Goal: Task Accomplishment & Management: Complete application form

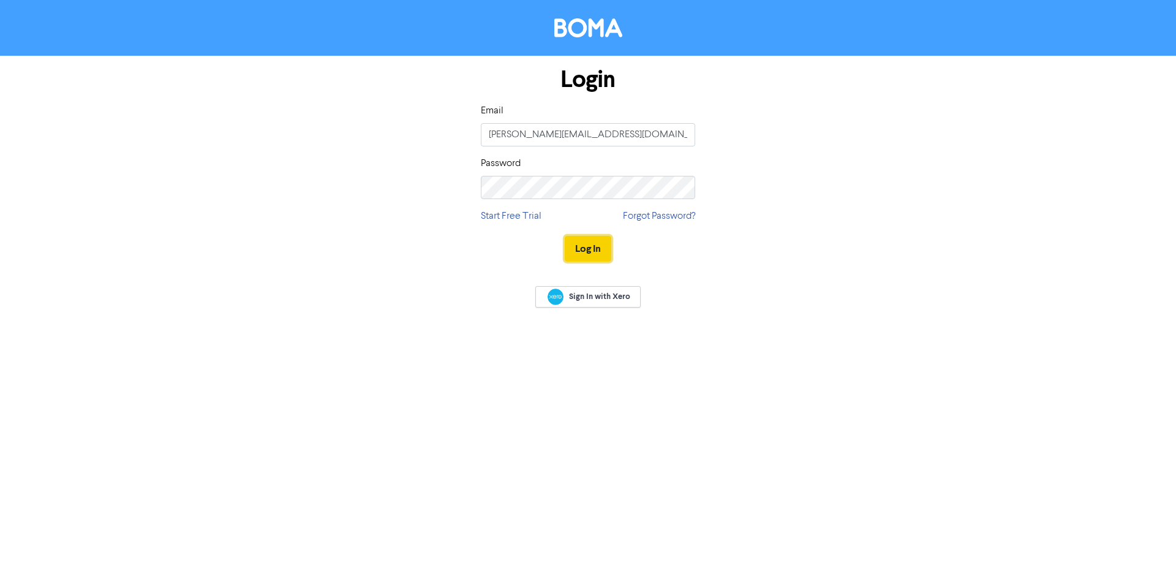
click at [588, 246] on button "Log In" at bounding box center [588, 249] width 47 height 26
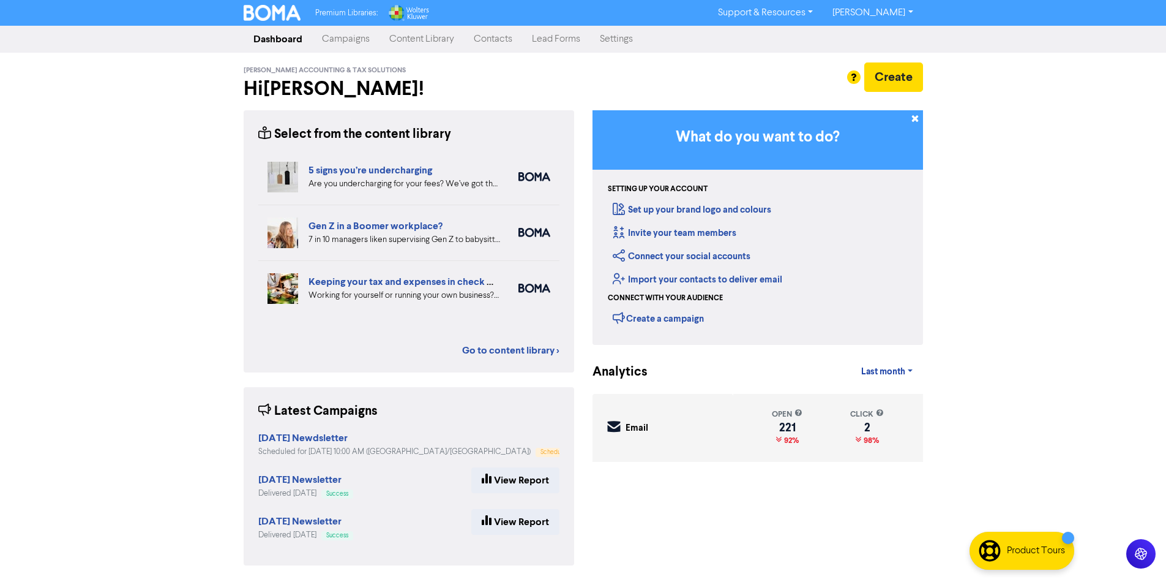
click at [482, 43] on link "Contacts" at bounding box center [493, 39] width 58 height 24
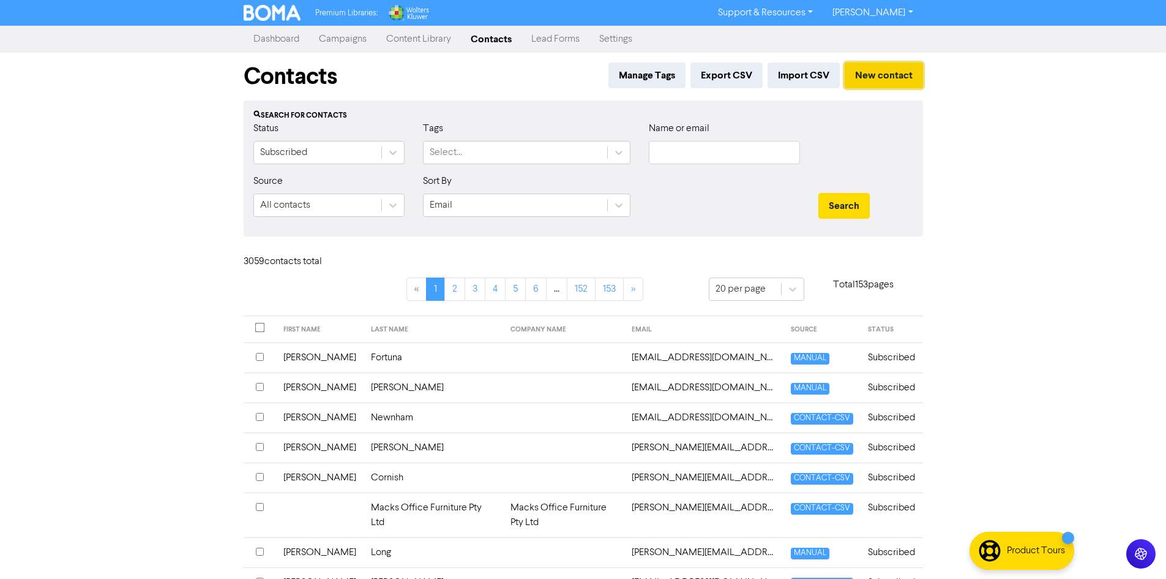
click at [868, 73] on button "New contact" at bounding box center [884, 75] width 78 height 26
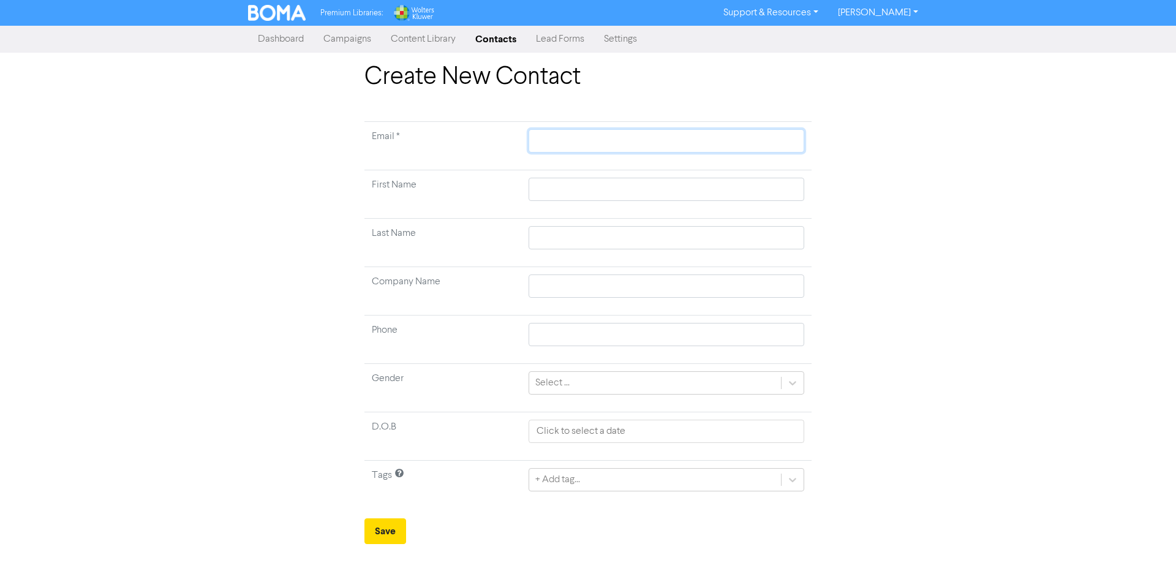
paste input "[EMAIL_ADDRESS][DOMAIN_NAME]"
type input "[EMAIL_ADDRESS][DOMAIN_NAME]"
paste input "[PERSON_NAME]"
type input "[PERSON_NAME]"
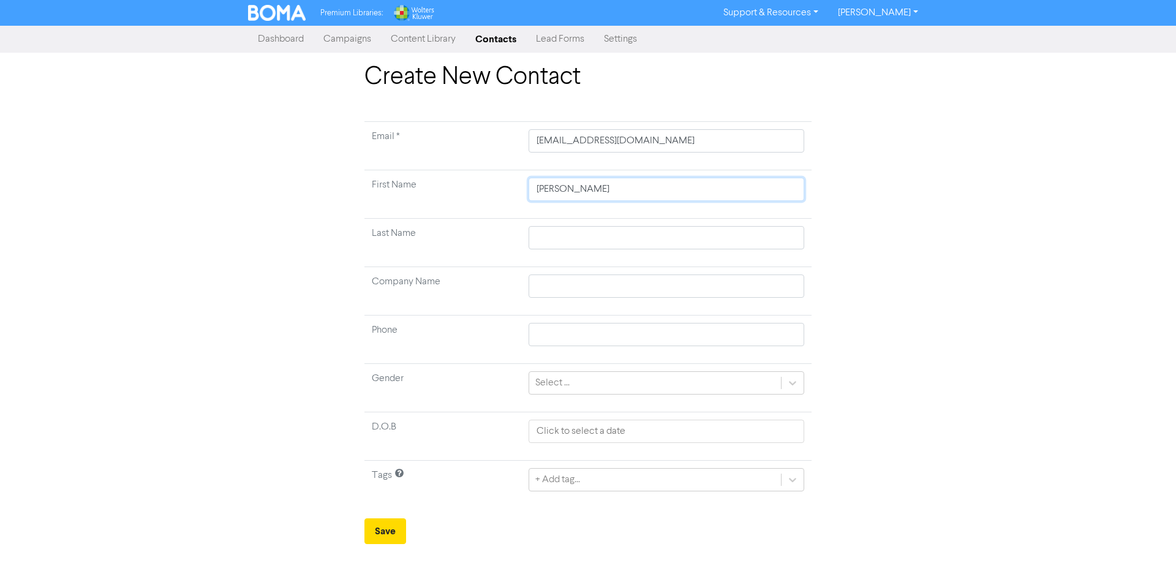
type input "[PERSON_NAME]"
paste input "[PERSON_NAME]"
type input "[PERSON_NAME]"
click at [386, 528] on button "Save" at bounding box center [385, 531] width 42 height 26
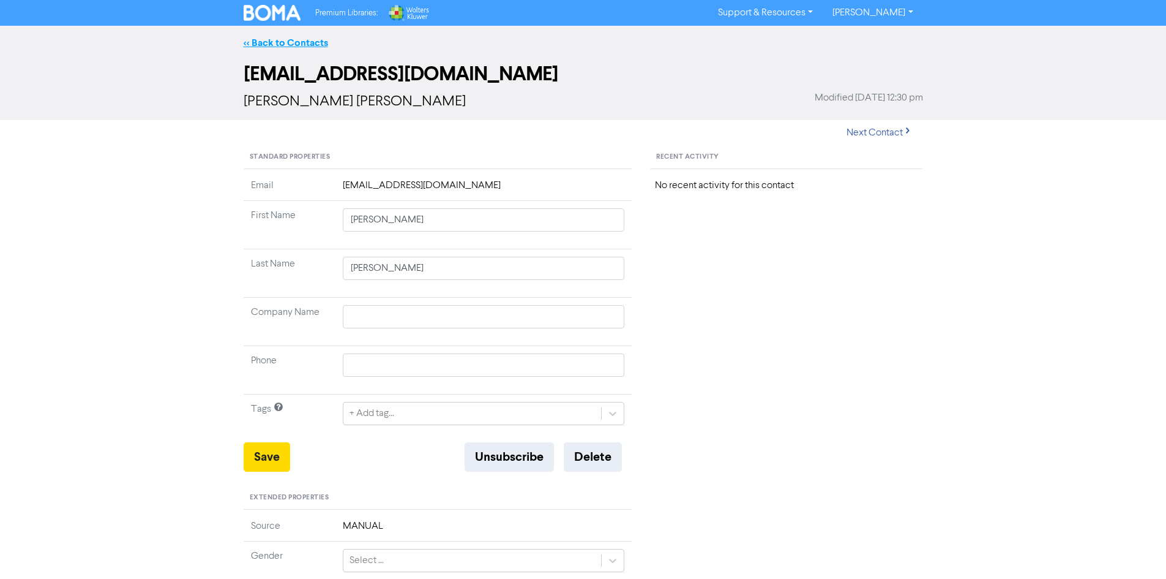
click at [305, 47] on link "<< Back to Contacts" at bounding box center [286, 43] width 84 height 12
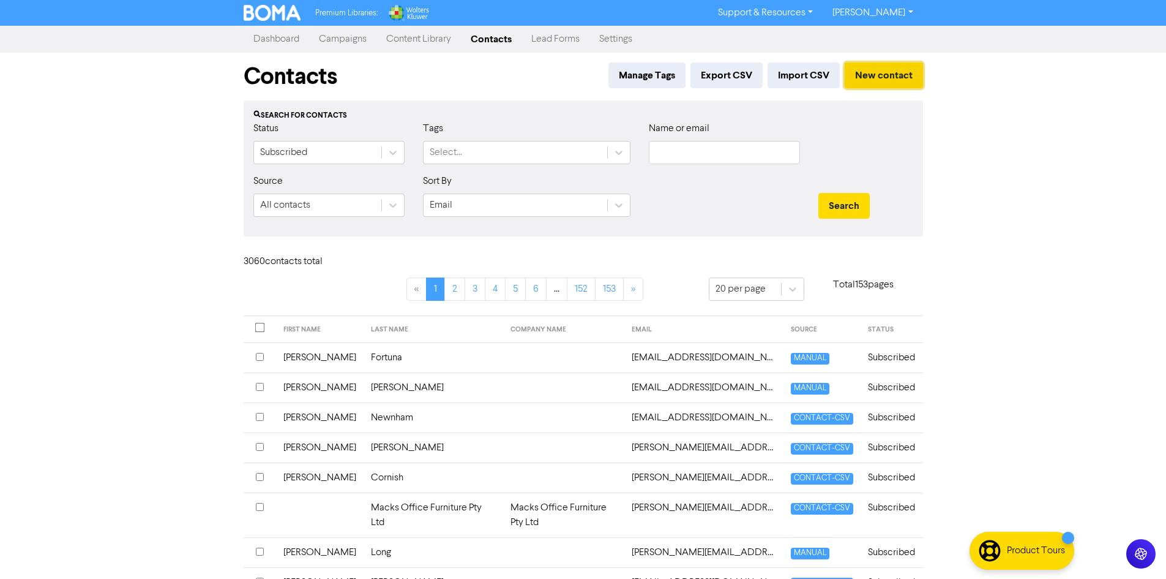
click at [907, 81] on button "New contact" at bounding box center [884, 75] width 78 height 26
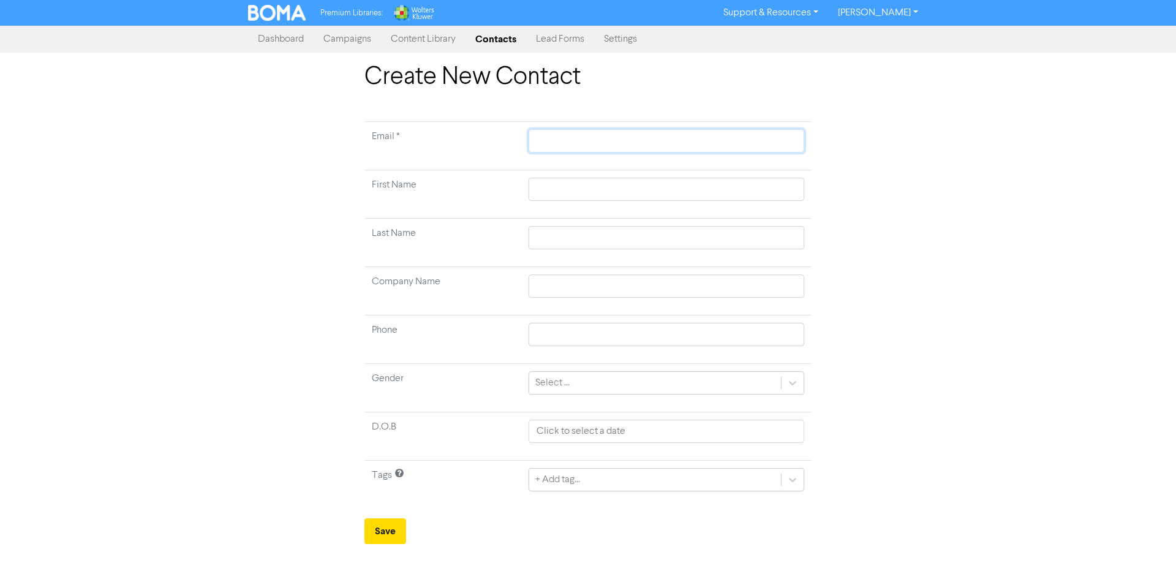
paste input "[EMAIL_ADDRESS][DOMAIN_NAME]"
type input "[EMAIL_ADDRESS][DOMAIN_NAME]"
paste input "[PERSON_NAME]"
type input "[PERSON_NAME]"
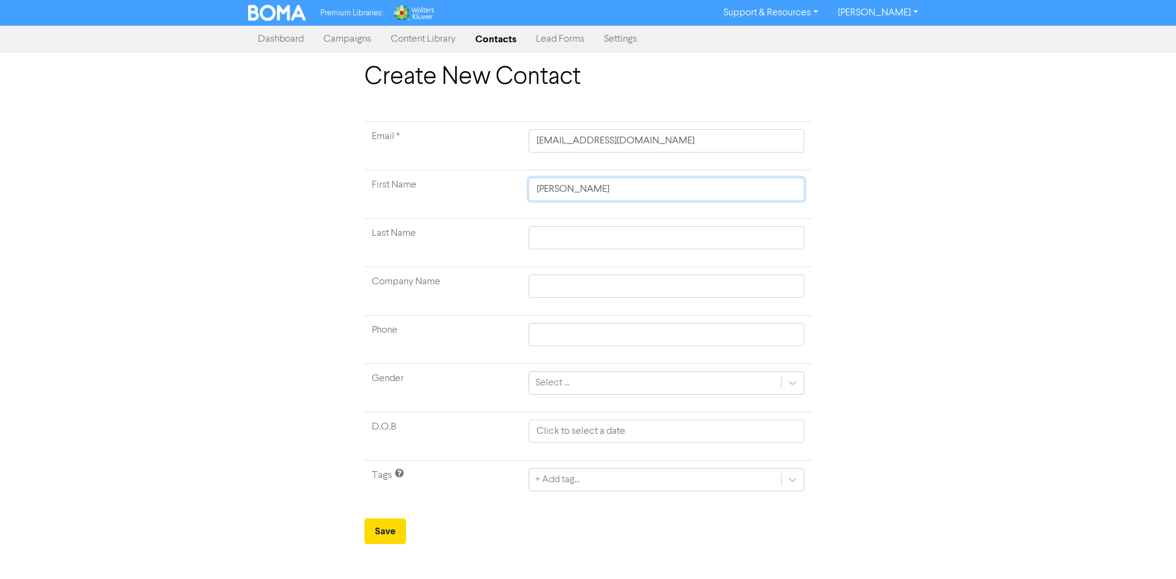
type input "[PERSON_NAME]"
paste input "[PERSON_NAME]"
type input "[PERSON_NAME]"
click at [394, 532] on button "Save" at bounding box center [385, 531] width 42 height 26
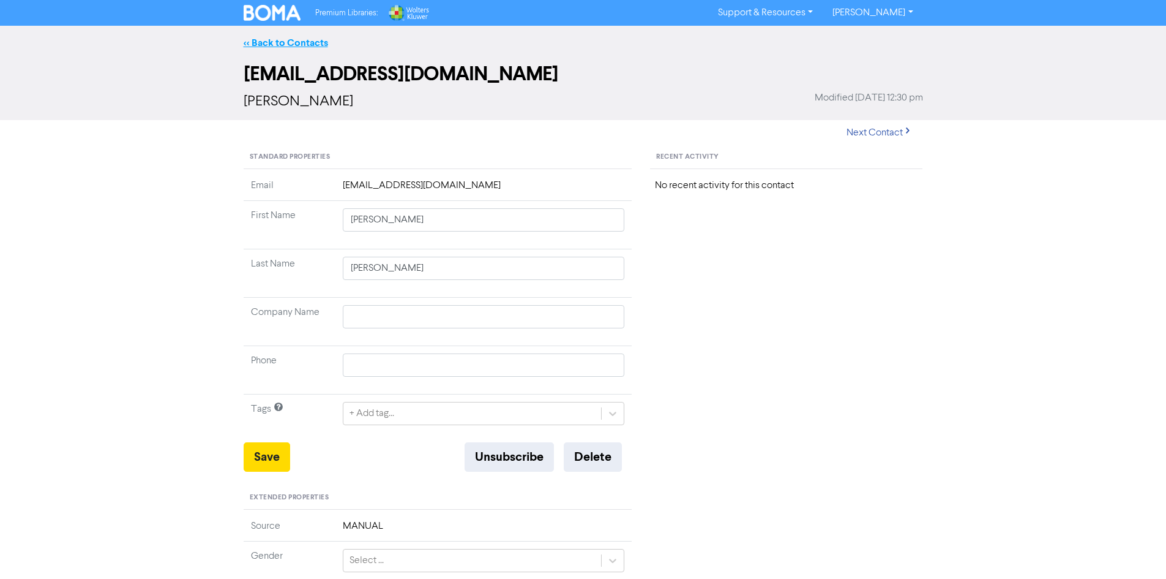
click at [288, 42] on link "<< Back to Contacts" at bounding box center [286, 43] width 84 height 12
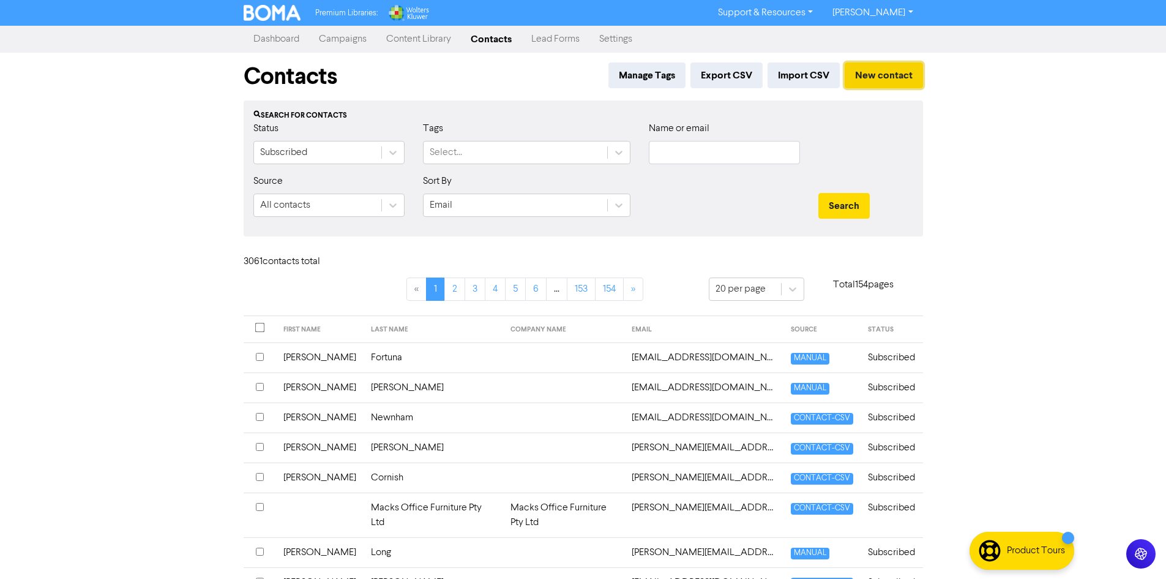
click at [884, 77] on button "New contact" at bounding box center [884, 75] width 78 height 26
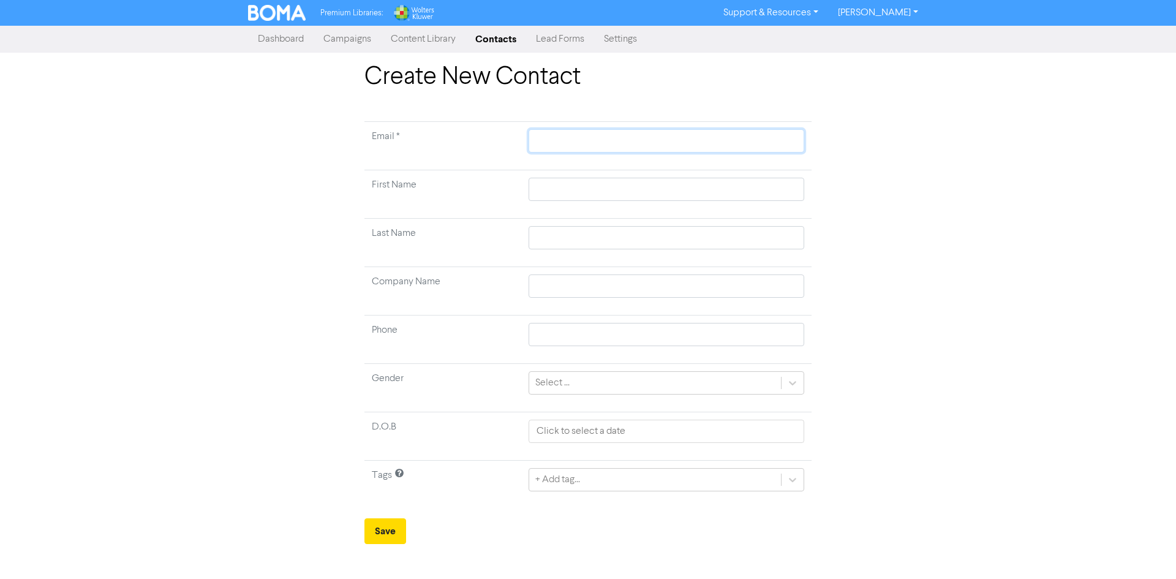
paste input "[EMAIL_ADDRESS][PERSON_NAME][DOMAIN_NAME]"
type input "[EMAIL_ADDRESS][PERSON_NAME][DOMAIN_NAME]"
paste input "[PERSON_NAME]"
type input "[PERSON_NAME]"
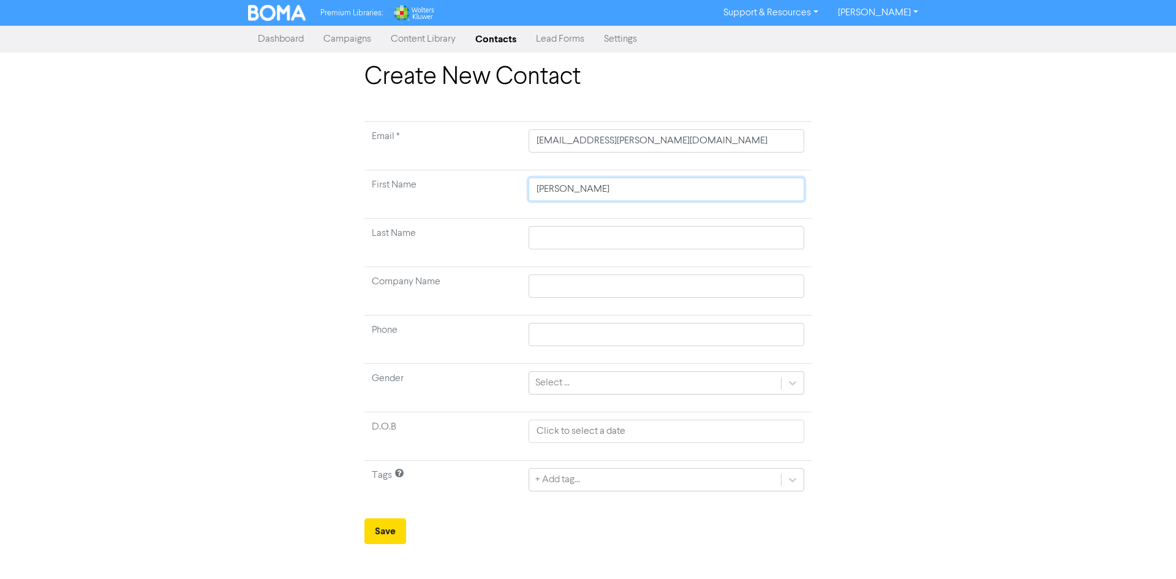
type input "[PERSON_NAME]"
paste input "[PERSON_NAME]"
type input "[PERSON_NAME]"
click at [383, 535] on button "Save" at bounding box center [385, 531] width 42 height 26
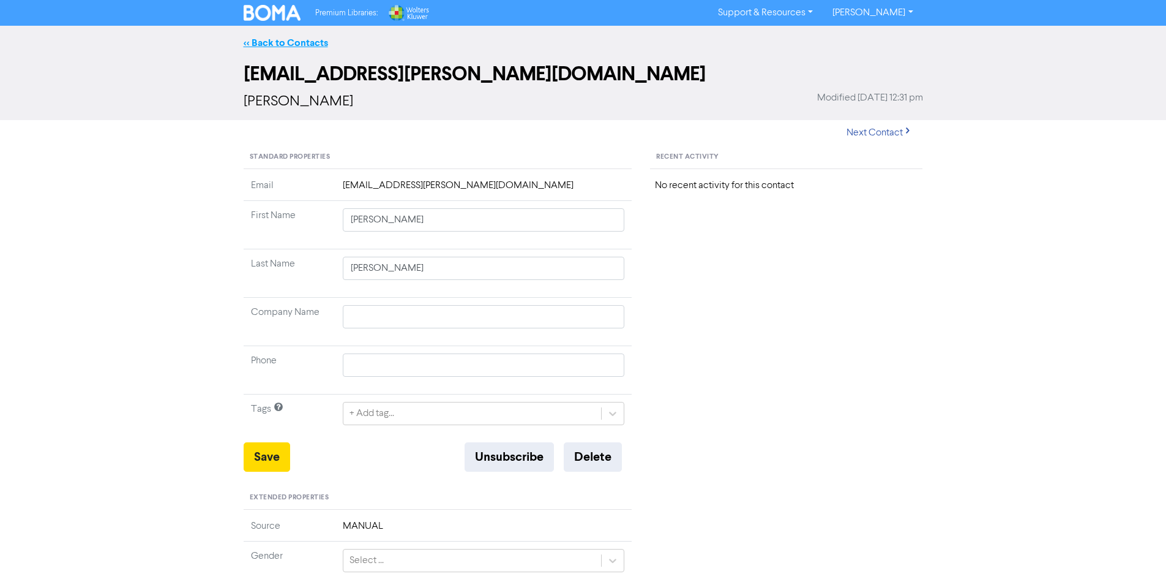
click at [297, 47] on link "<< Back to Contacts" at bounding box center [286, 43] width 84 height 12
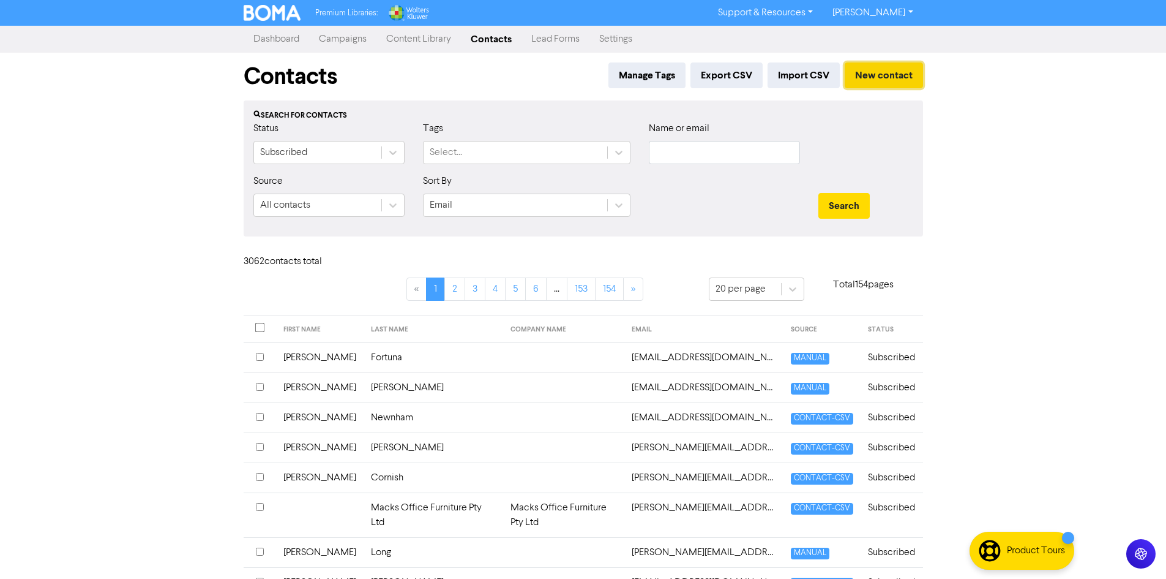
click at [910, 78] on button "New contact" at bounding box center [884, 75] width 78 height 26
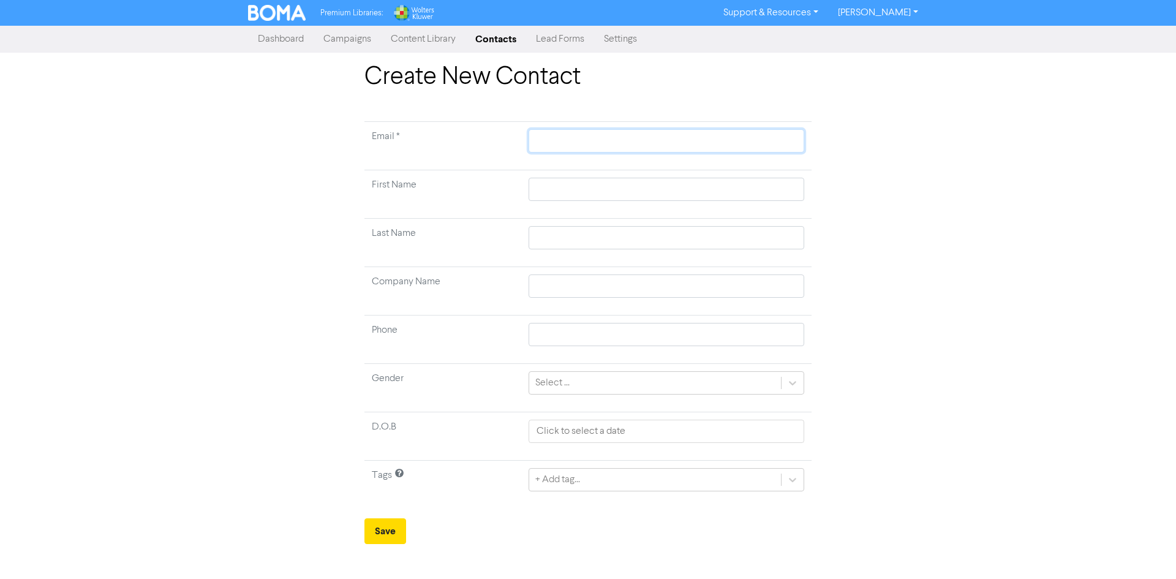
paste input "[EMAIL_ADDRESS][DOMAIN_NAME]"
type input "[EMAIL_ADDRESS][DOMAIN_NAME]"
paste input "Grant"
type input "Grant"
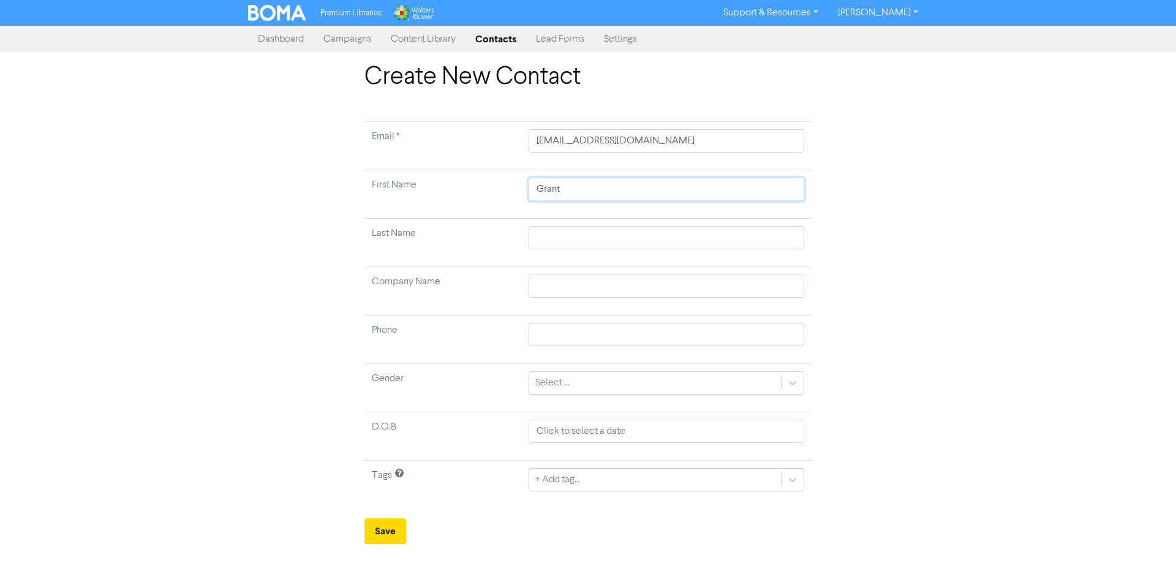
type input "Grant"
paste input "[PERSON_NAME]"
type input "[PERSON_NAME]"
click at [386, 527] on button "Save" at bounding box center [385, 531] width 42 height 26
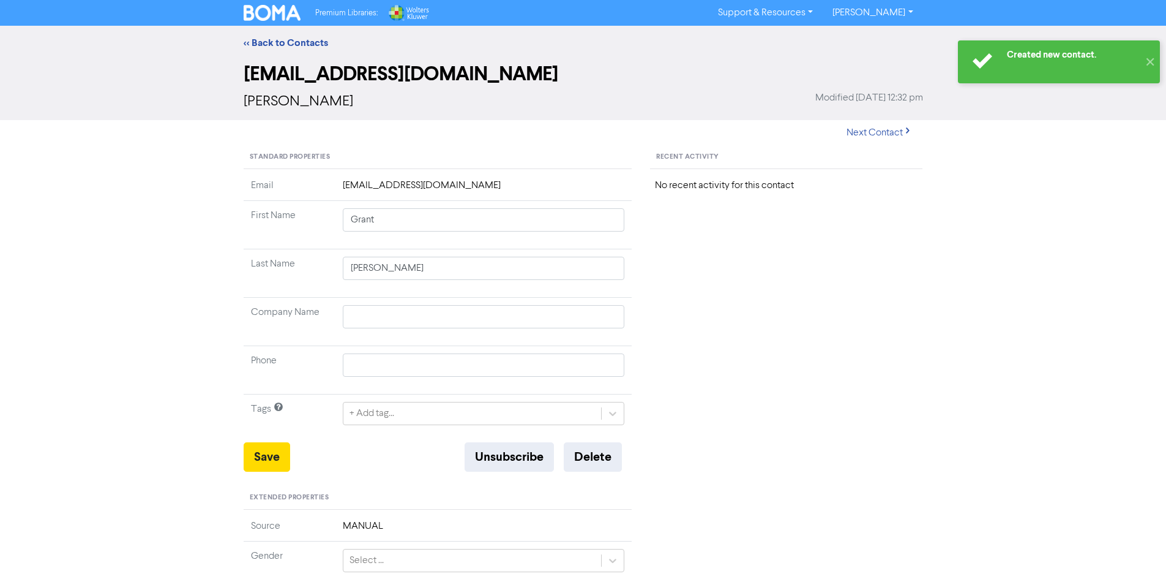
click at [310, 31] on div "<< Back to Contacts" at bounding box center [583, 43] width 1166 height 34
click at [310, 39] on link "<< Back to Contacts" at bounding box center [286, 43] width 84 height 12
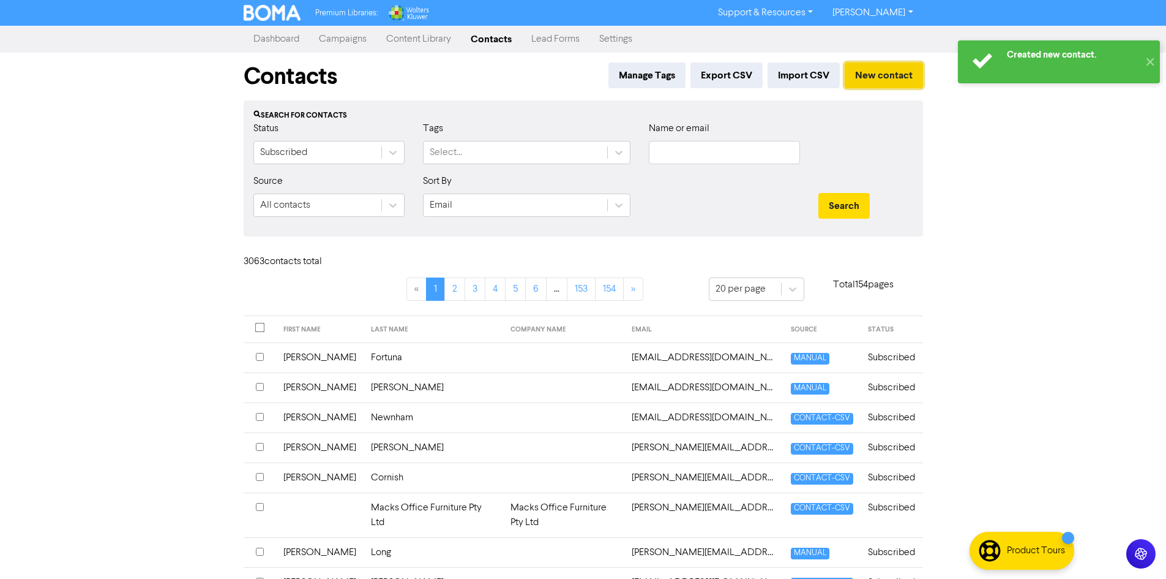
click at [896, 68] on button "New contact" at bounding box center [884, 75] width 78 height 26
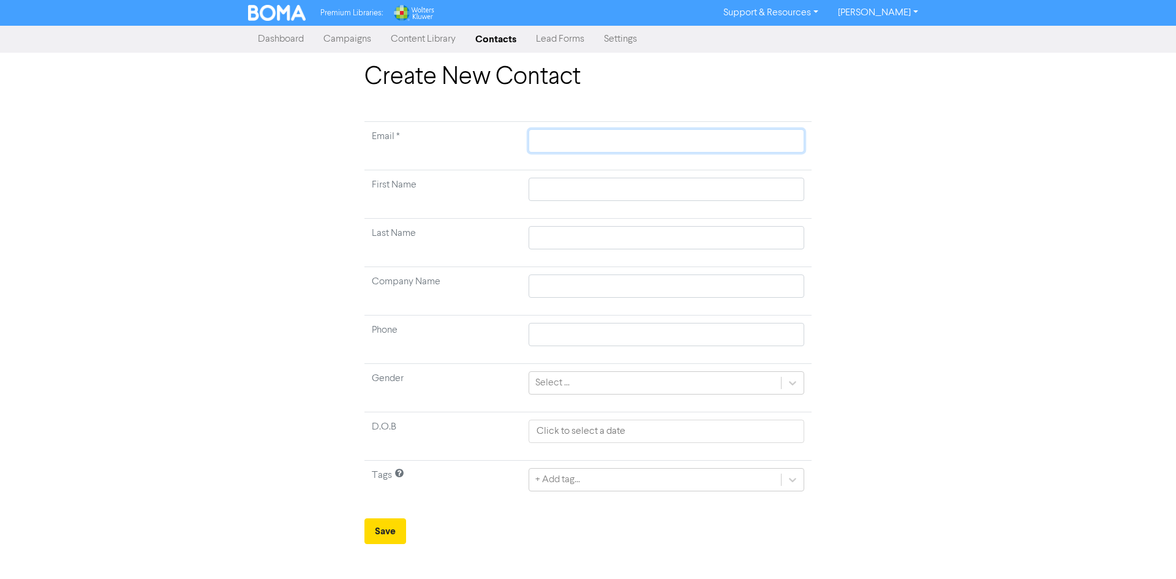
paste input "[PERSON_NAME][EMAIL_ADDRESS][DOMAIN_NAME]"
type input "[PERSON_NAME][EMAIL_ADDRESS][DOMAIN_NAME]"
click at [624, 284] on input "text" at bounding box center [666, 285] width 276 height 23
paste input "[PERSON_NAME]"
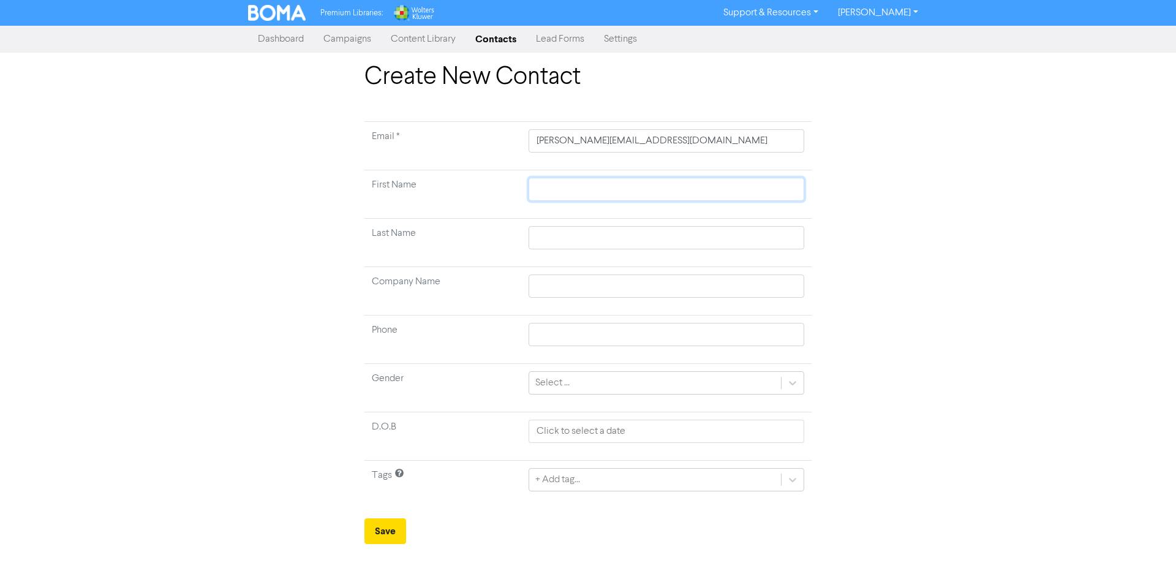
type input "[PERSON_NAME]"
paste input "[PERSON_NAME]"
type input "[PERSON_NAME]"
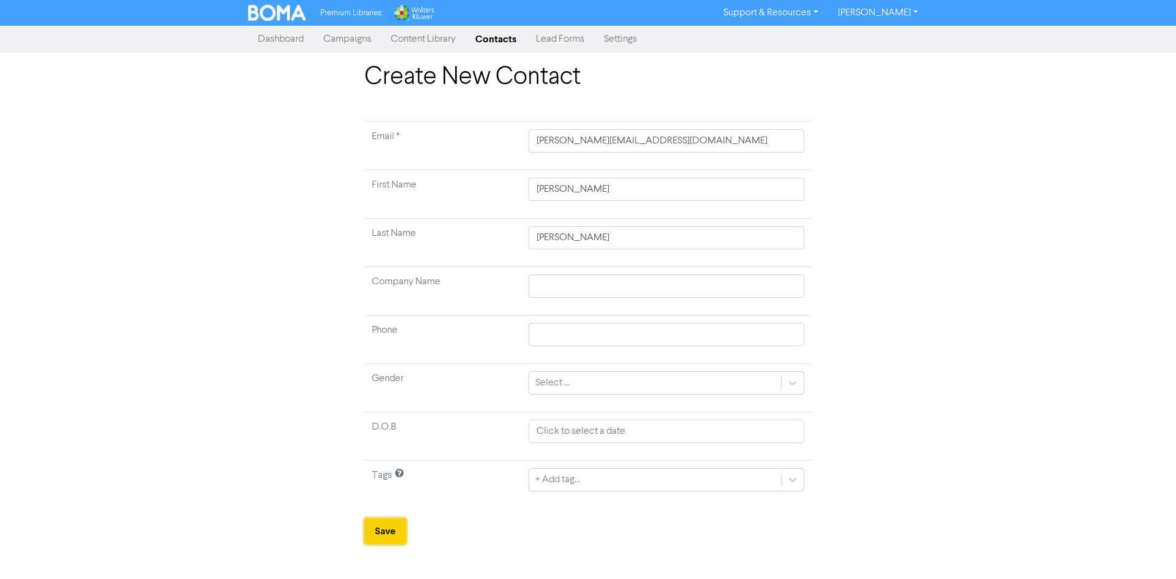
click at [373, 536] on button "Save" at bounding box center [385, 531] width 42 height 26
